Goal: Check status: Check status

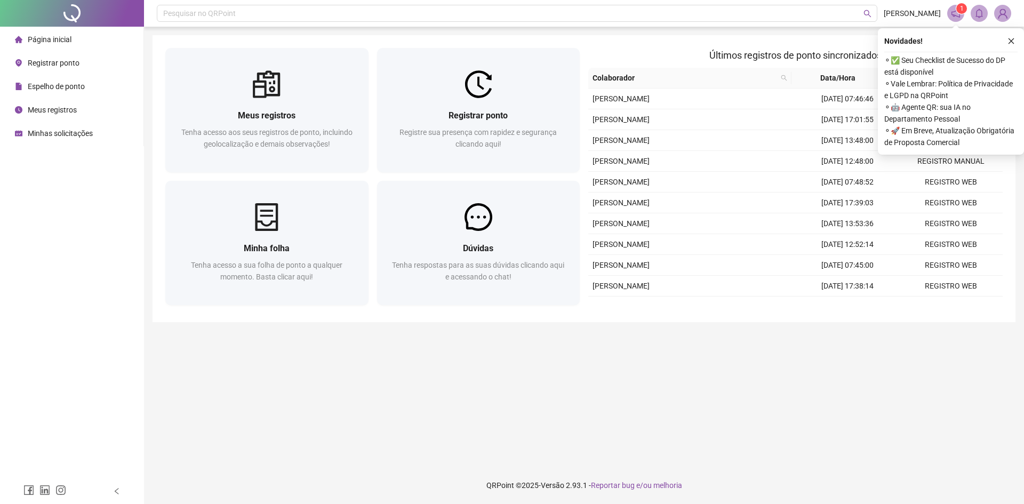
drag, startPoint x: 55, startPoint y: 84, endPoint x: 537, endPoint y: 36, distance: 483.9
click at [55, 84] on span "Espelho de ponto" at bounding box center [56, 86] width 57 height 9
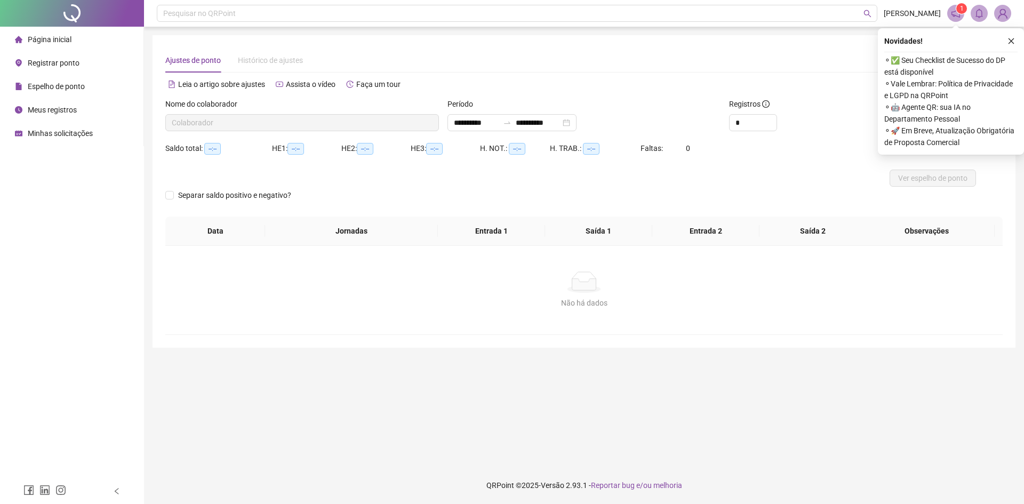
type input "**********"
click at [1011, 42] on icon "close" at bounding box center [1010, 40] width 7 height 7
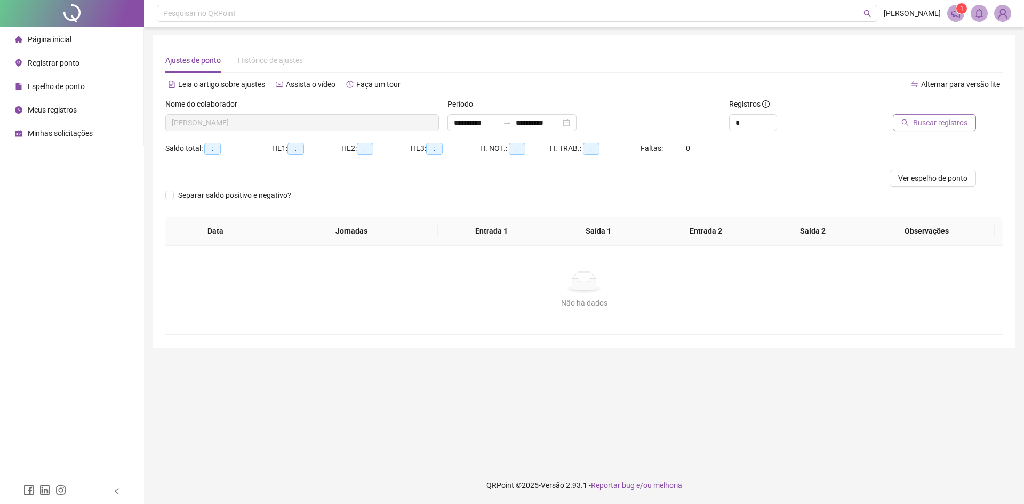
click at [966, 125] on span "Buscar registros" at bounding box center [940, 123] width 54 height 12
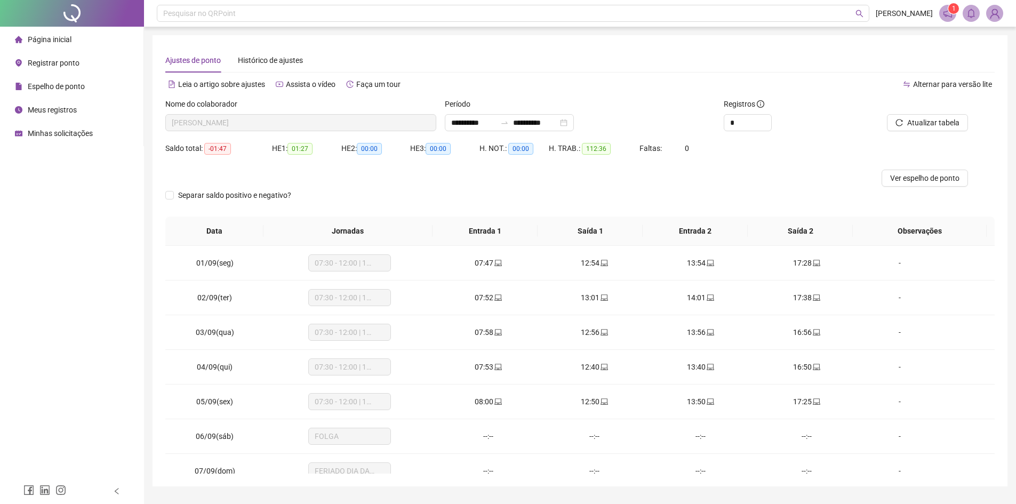
click at [91, 35] on li "Página inicial" at bounding box center [71, 39] width 139 height 21
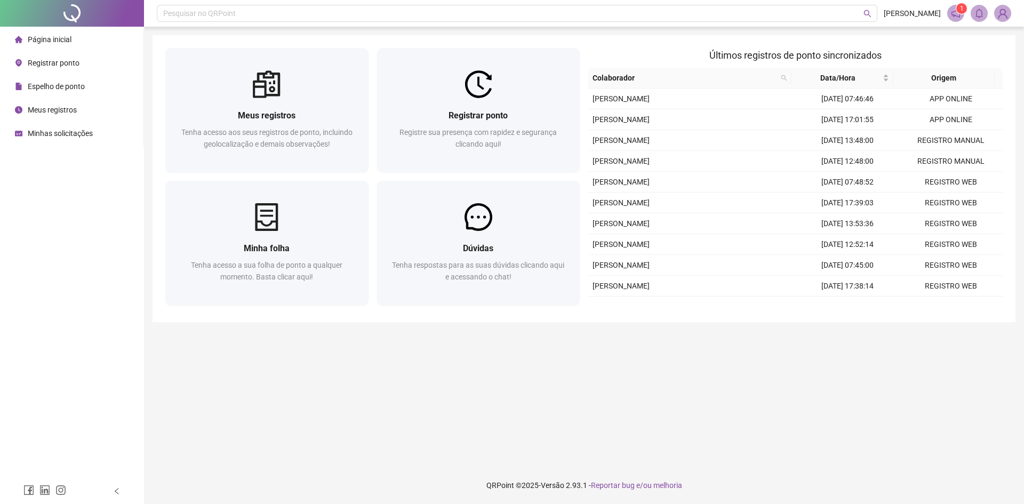
drag, startPoint x: 35, startPoint y: 33, endPoint x: 191, endPoint y: 39, distance: 155.9
click at [37, 33] on div "Página inicial" at bounding box center [43, 39] width 57 height 21
